Goal: Task Accomplishment & Management: Use online tool/utility

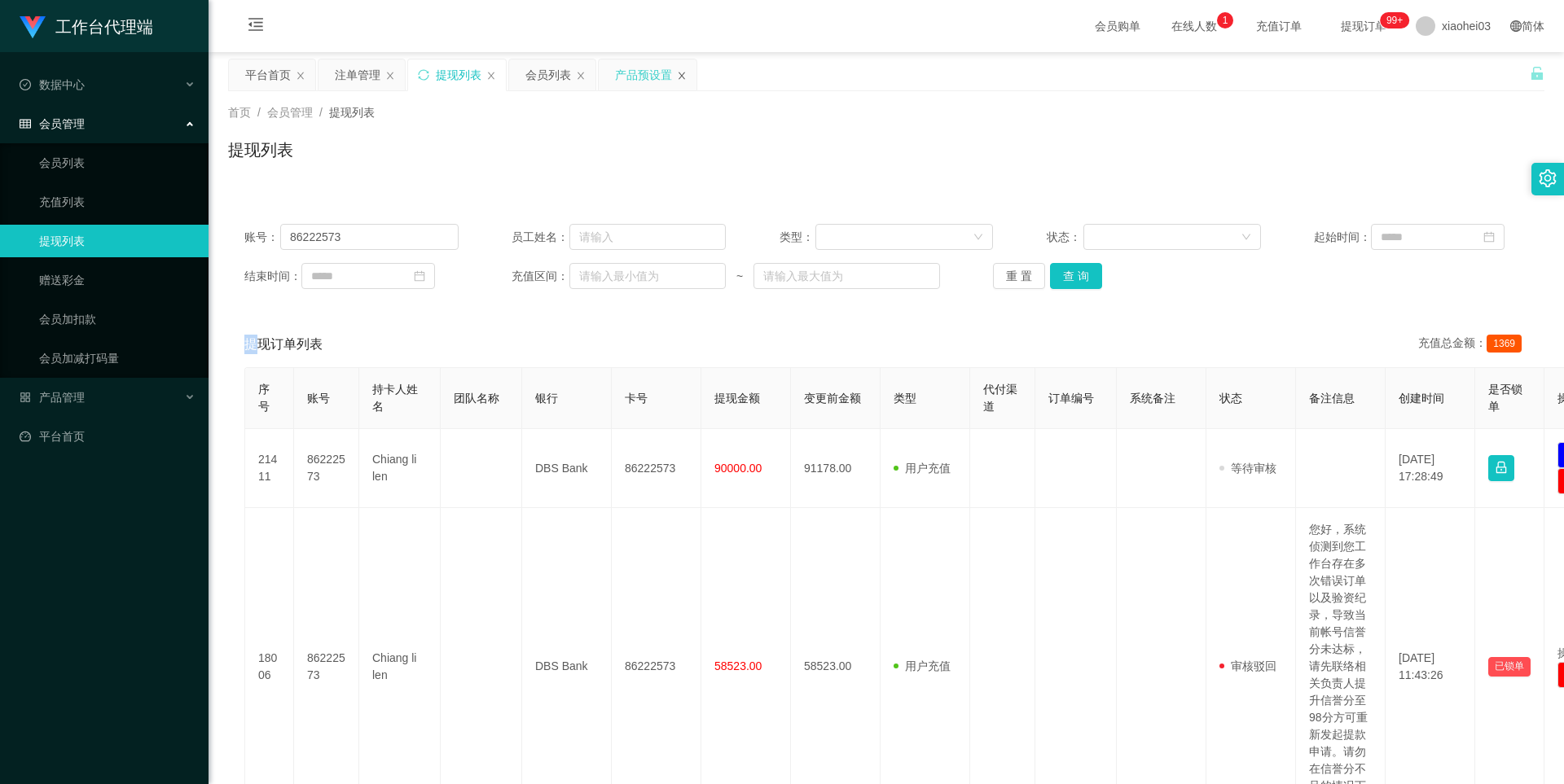
click at [680, 77] on icon "图标: close" at bounding box center [681, 75] width 7 height 7
click at [77, 390] on span "产品管理" at bounding box center [52, 397] width 65 height 13
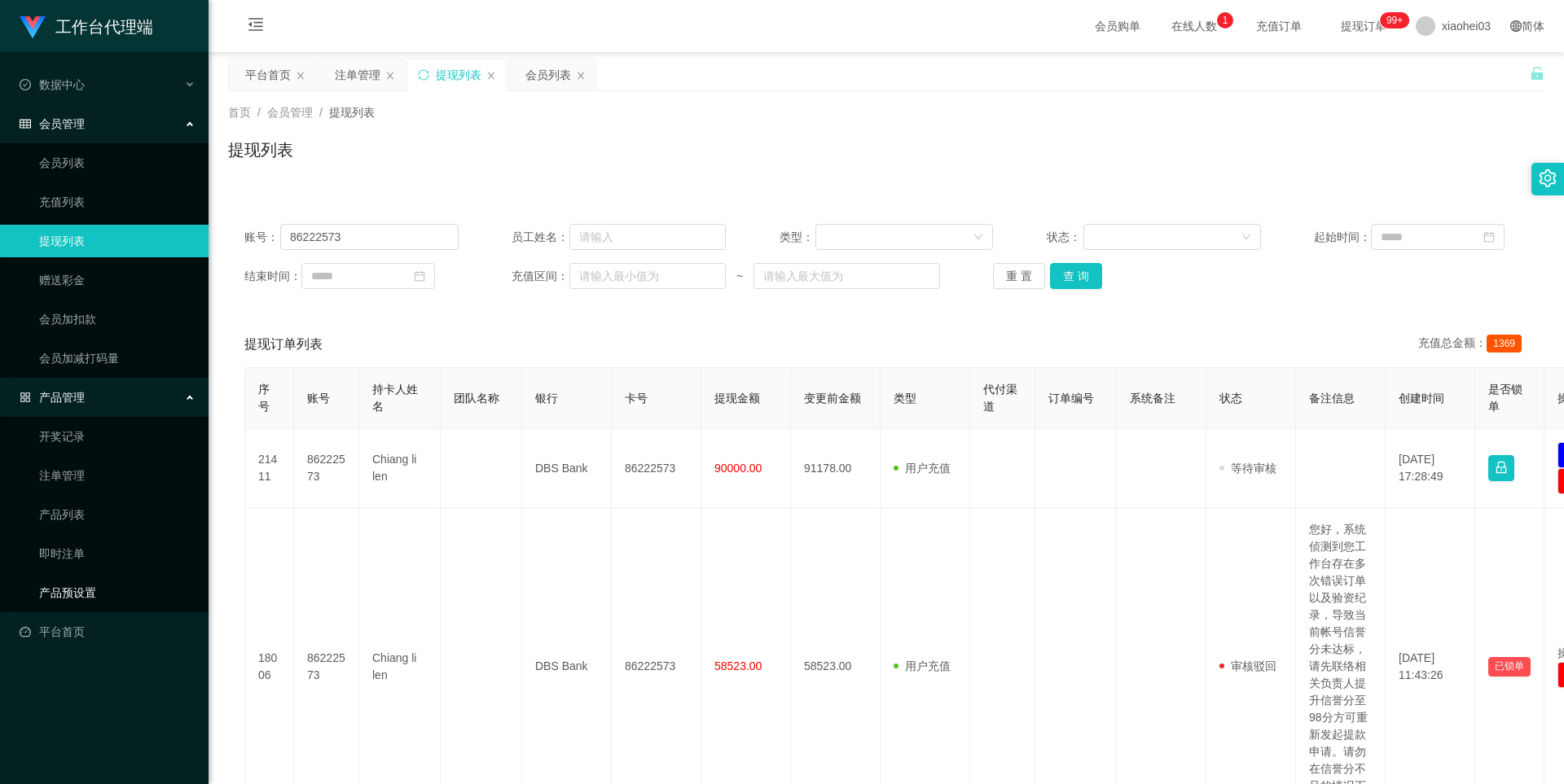
click at [68, 587] on link "产品预设置" at bounding box center [117, 593] width 157 height 33
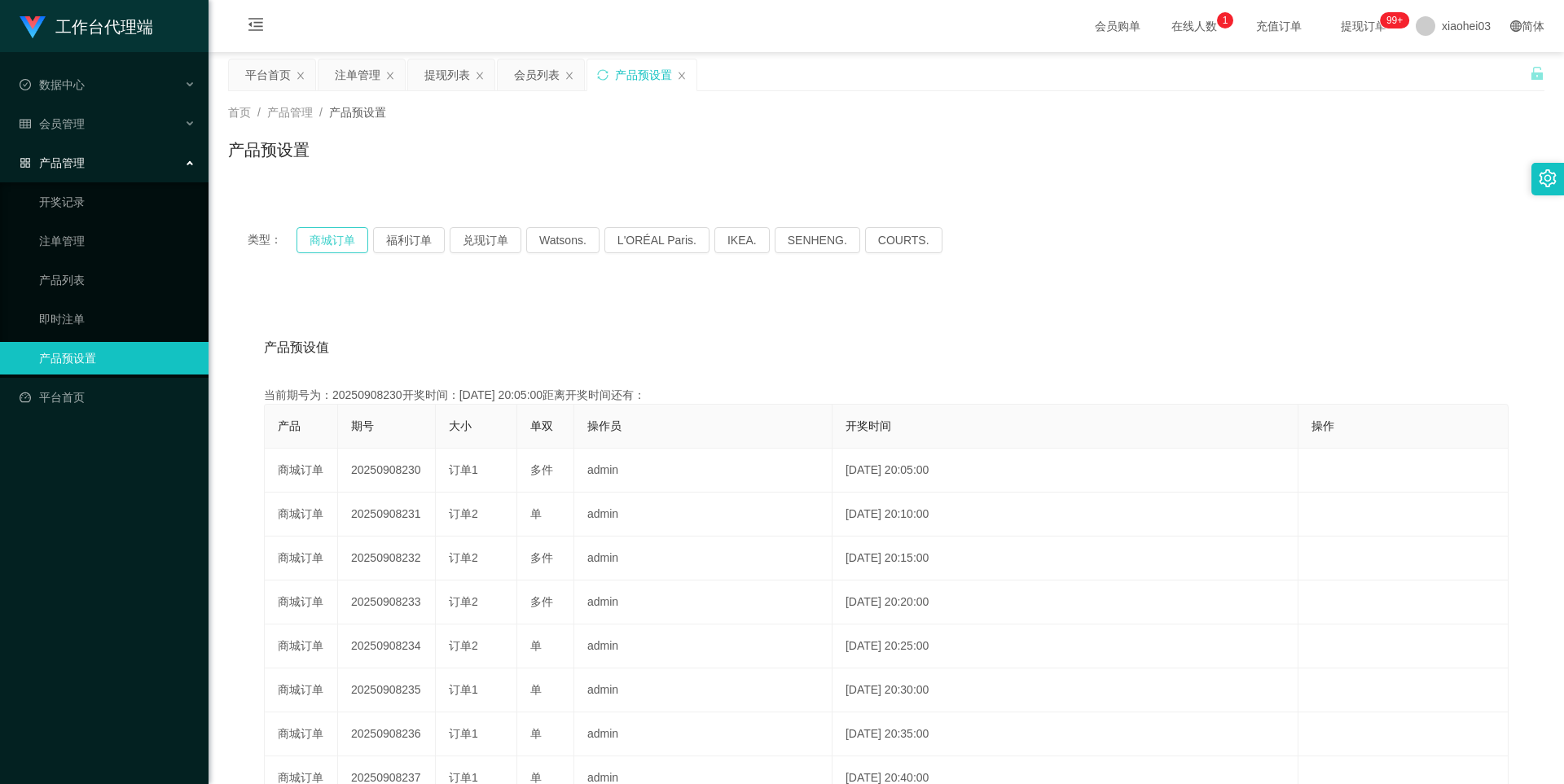
click at [339, 240] on button "商城订单" at bounding box center [332, 240] width 72 height 26
click at [339, 239] on button "商城订单" at bounding box center [332, 240] width 72 height 26
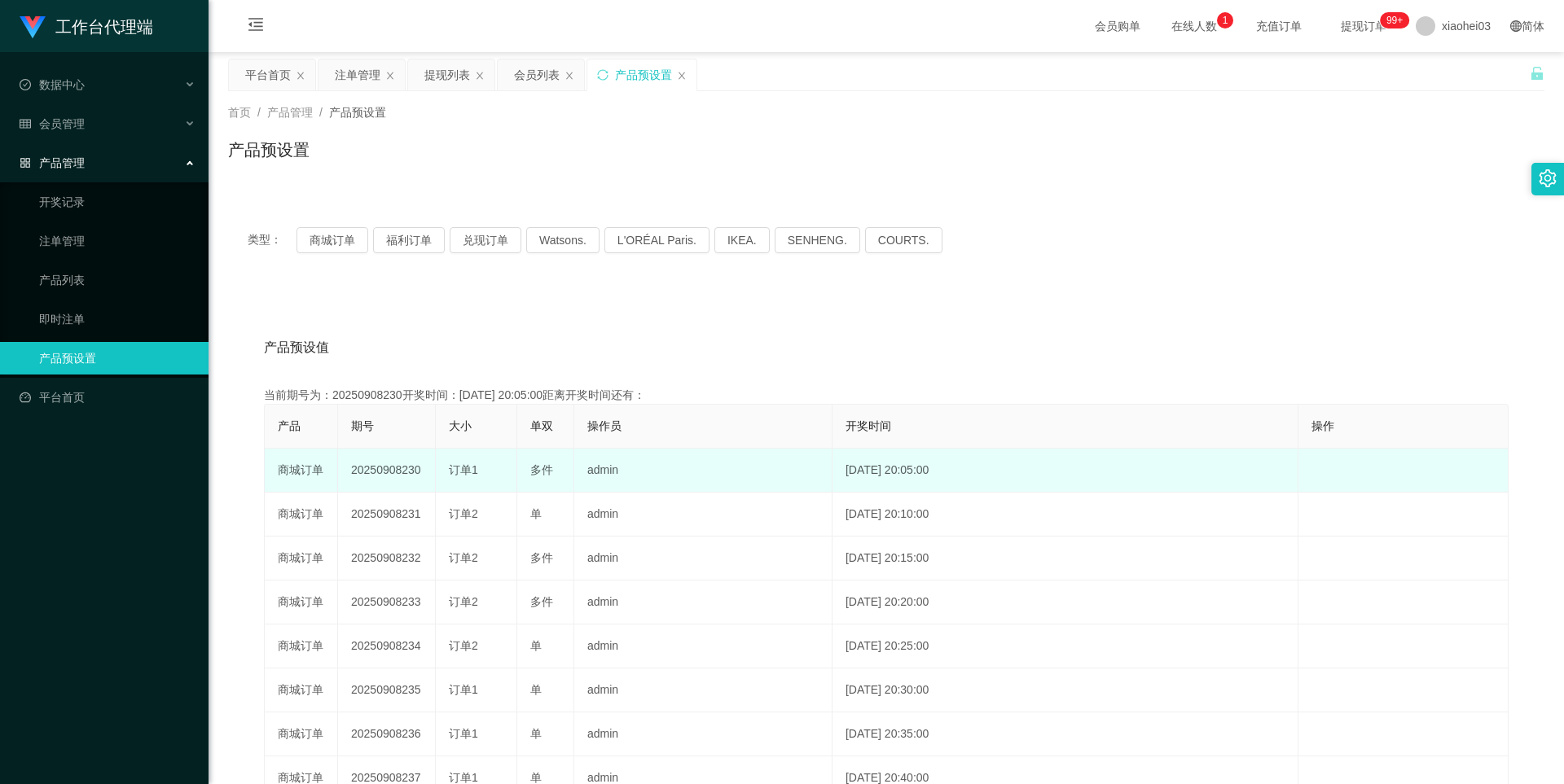
click at [409, 475] on td "20250908230" at bounding box center [386, 470] width 98 height 44
copy td "20250908230"
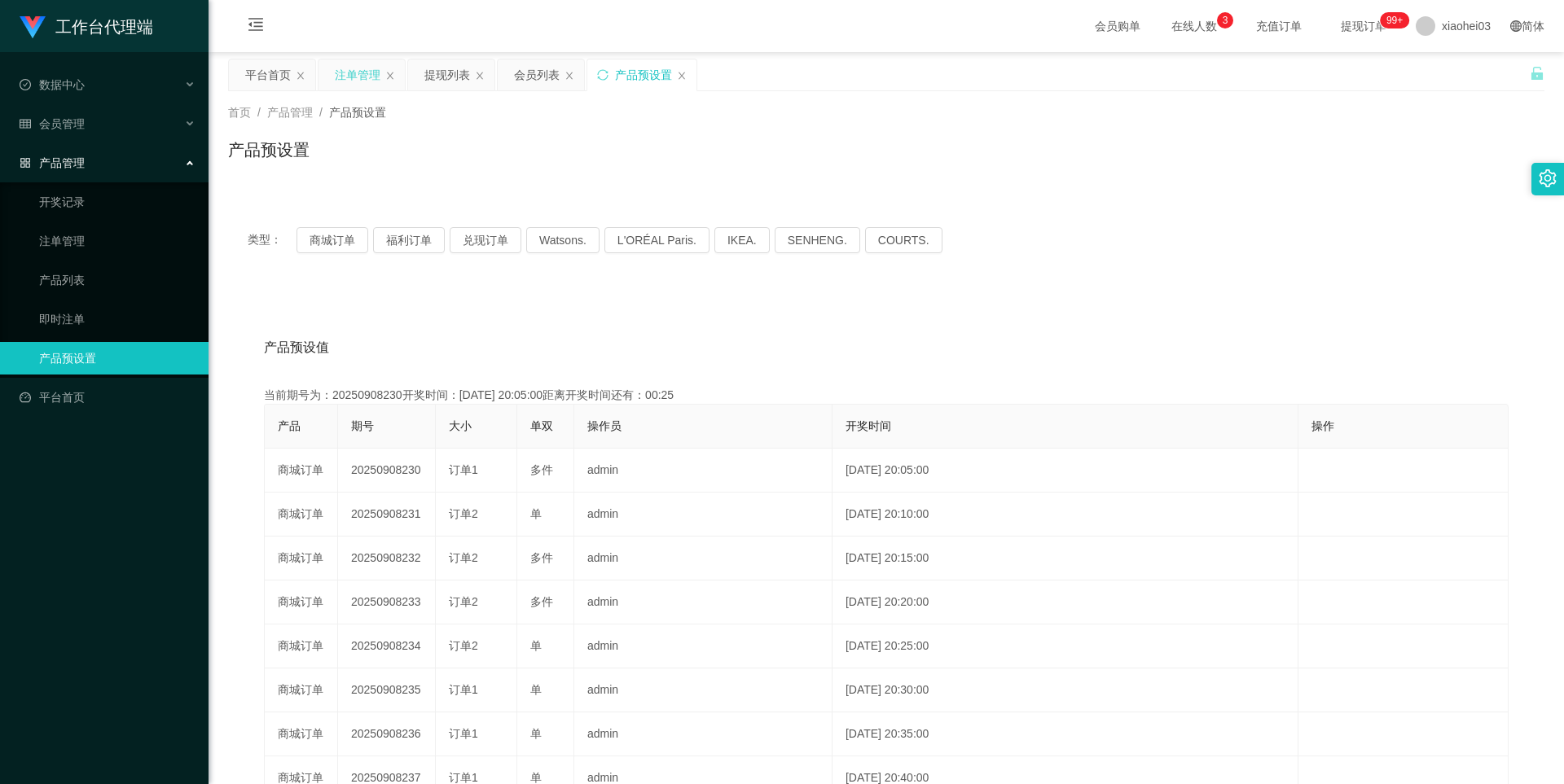
click at [342, 68] on div "注单管理" at bounding box center [357, 75] width 45 height 31
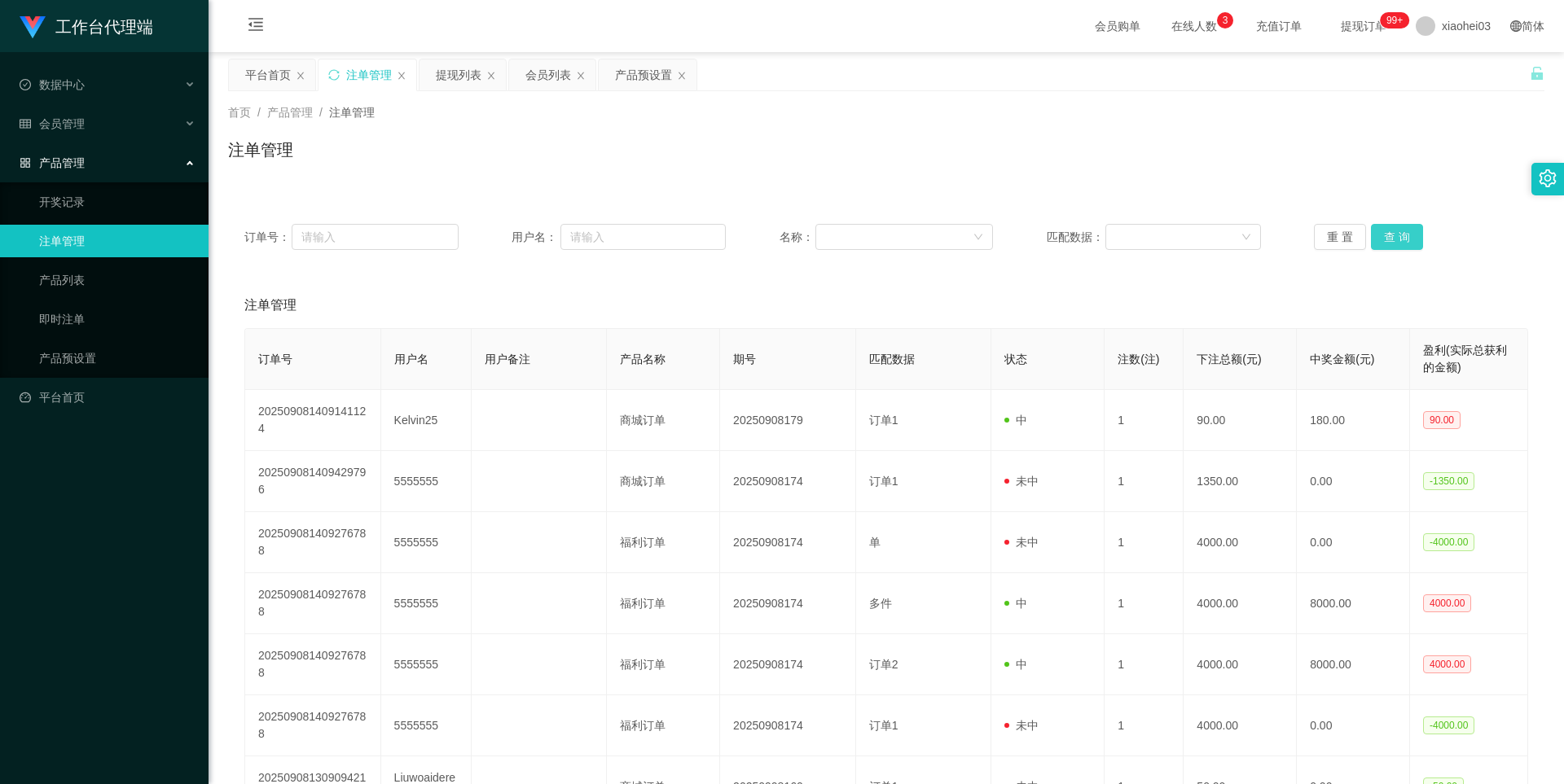
click at [1371, 227] on button "查 询" at bounding box center [1396, 237] width 52 height 26
click at [1371, 227] on div "重 置 查 询" at bounding box center [1421, 237] width 214 height 26
click at [1371, 227] on button "查 询" at bounding box center [1405, 237] width 70 height 26
click at [1371, 227] on div "重 置 查 询" at bounding box center [1421, 237] width 214 height 26
click at [1371, 227] on button "查 询" at bounding box center [1396, 237] width 52 height 26
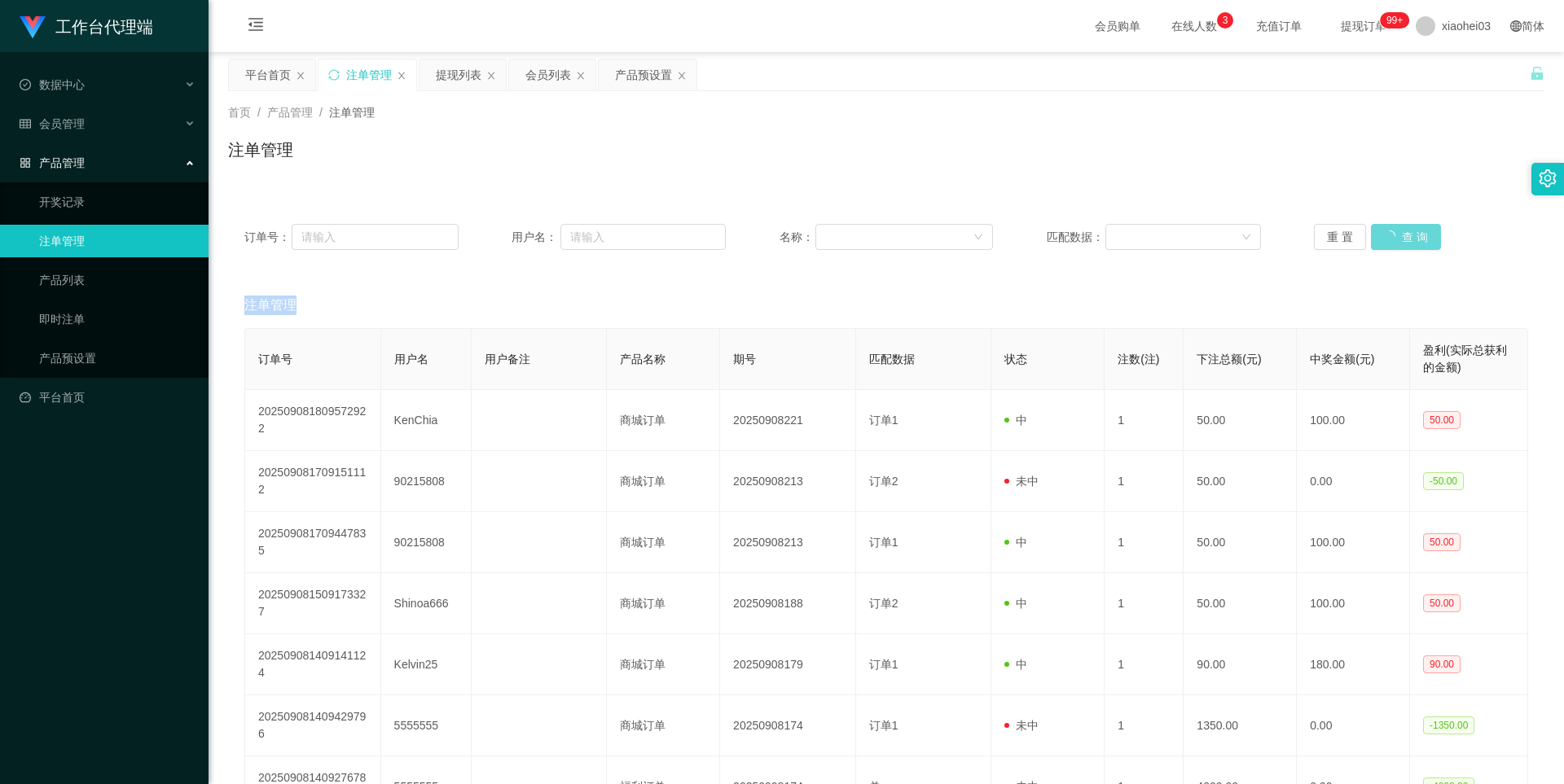
click at [1371, 228] on div "重 置 查 询" at bounding box center [1421, 237] width 214 height 26
click at [1371, 228] on button "查 询" at bounding box center [1405, 237] width 70 height 26
click at [1407, 236] on button "查 询" at bounding box center [1396, 237] width 52 height 26
click at [1407, 236] on div "重 置 查 询" at bounding box center [1421, 237] width 214 height 26
click at [1407, 236] on button "查 询" at bounding box center [1396, 237] width 52 height 26
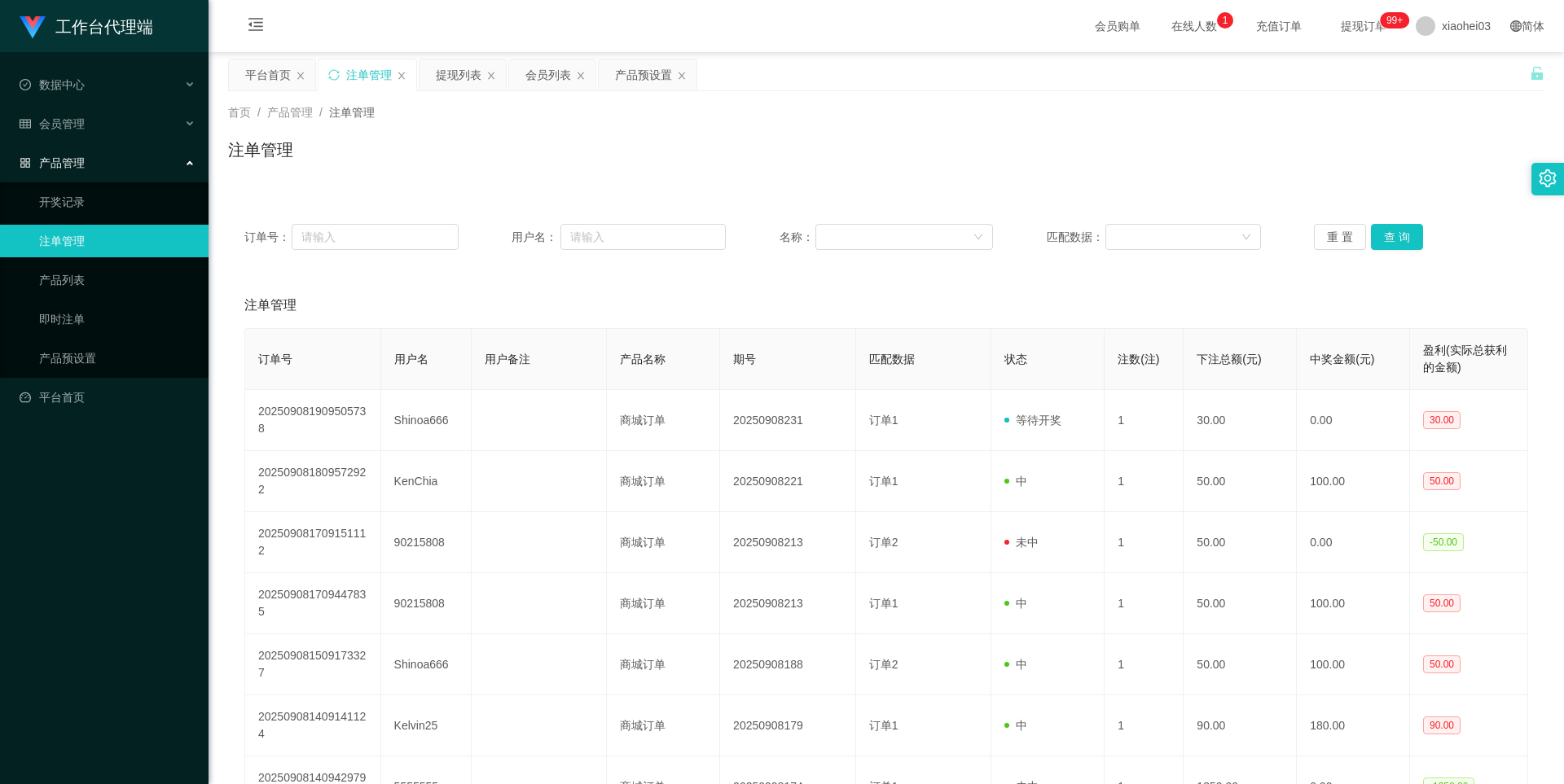
click at [1384, 215] on div "订单号： 用户名： 名称： 匹配数据： 重 置 查 询" at bounding box center [886, 236] width 1316 height 58
click at [1394, 227] on button "查 询" at bounding box center [1396, 237] width 52 height 26
click at [1394, 227] on div "重 置 查 询" at bounding box center [1421, 237] width 214 height 26
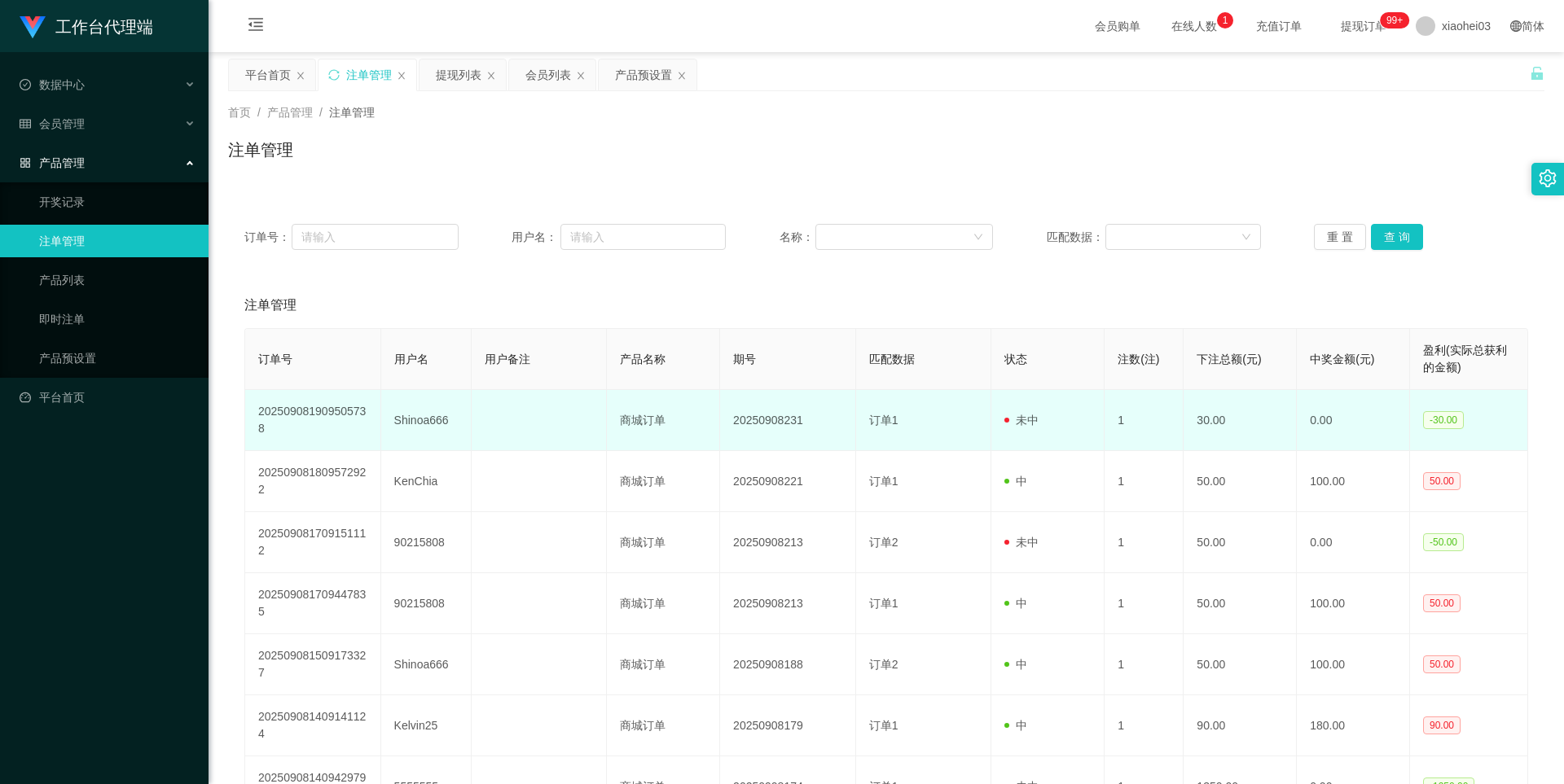
click at [414, 413] on td "Shinoa666" at bounding box center [427, 420] width 91 height 61
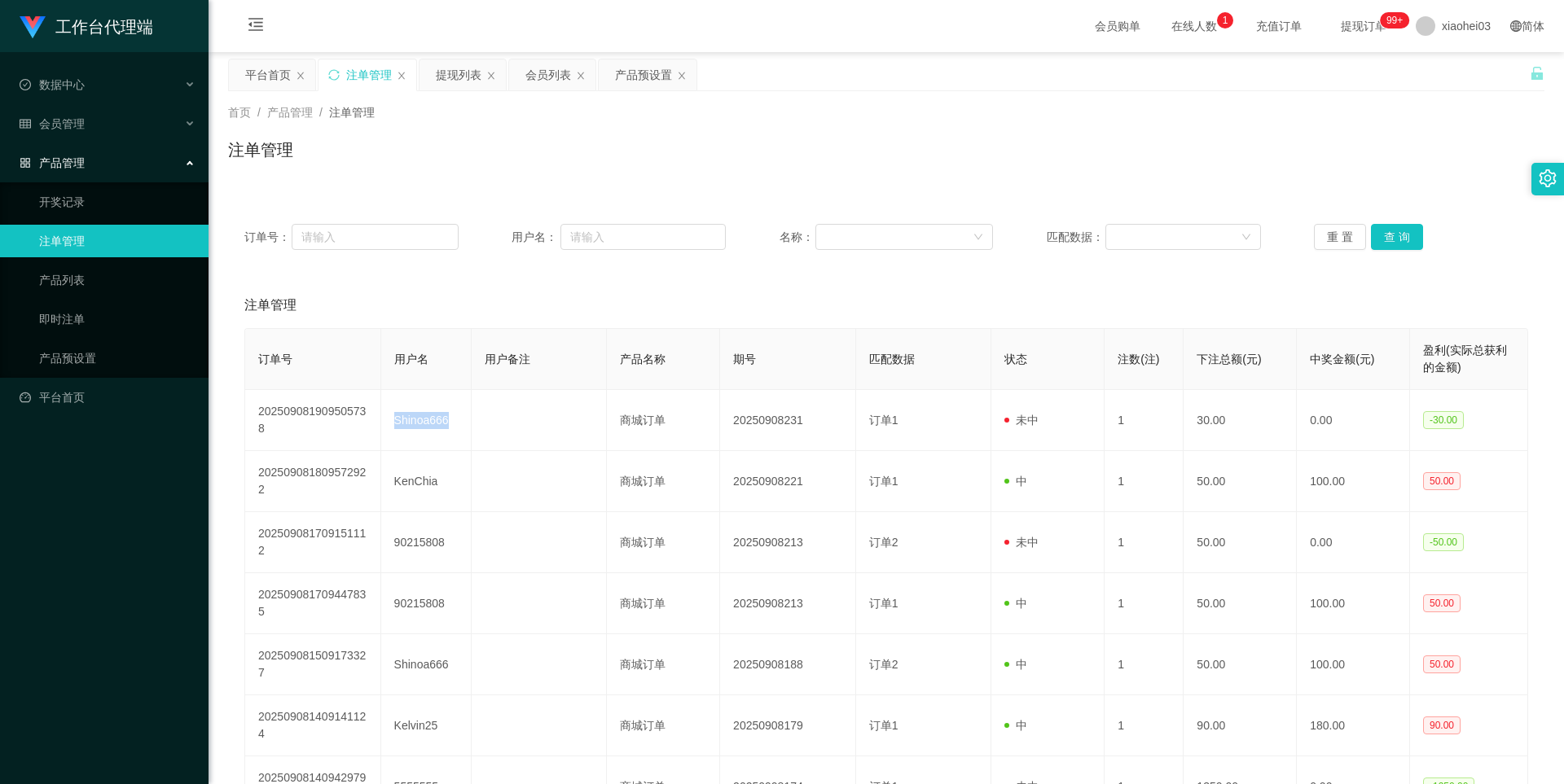
copy td "Shinoa666"
